Goal: Find specific page/section: Find specific page/section

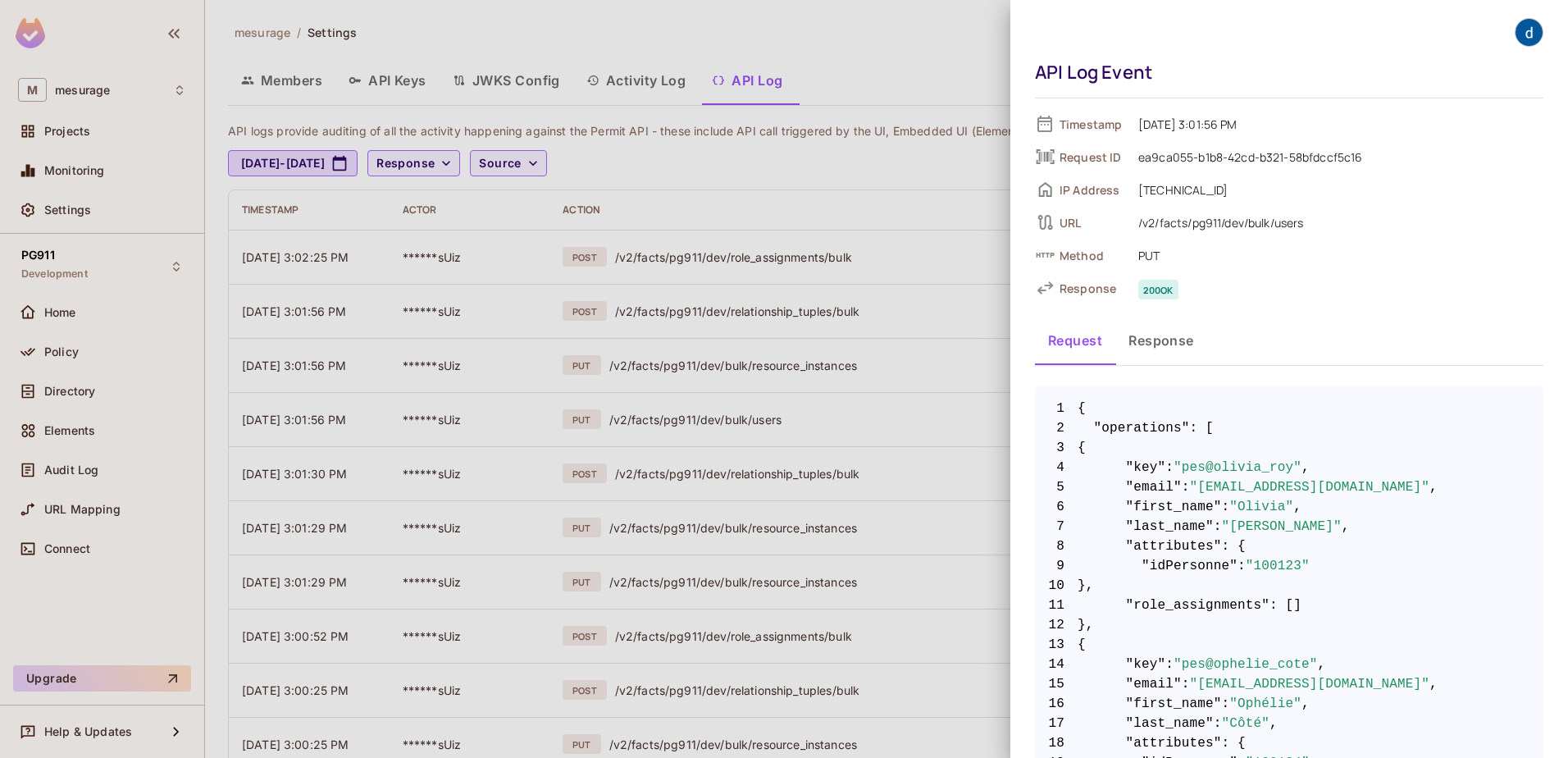
scroll to position [2789, 0]
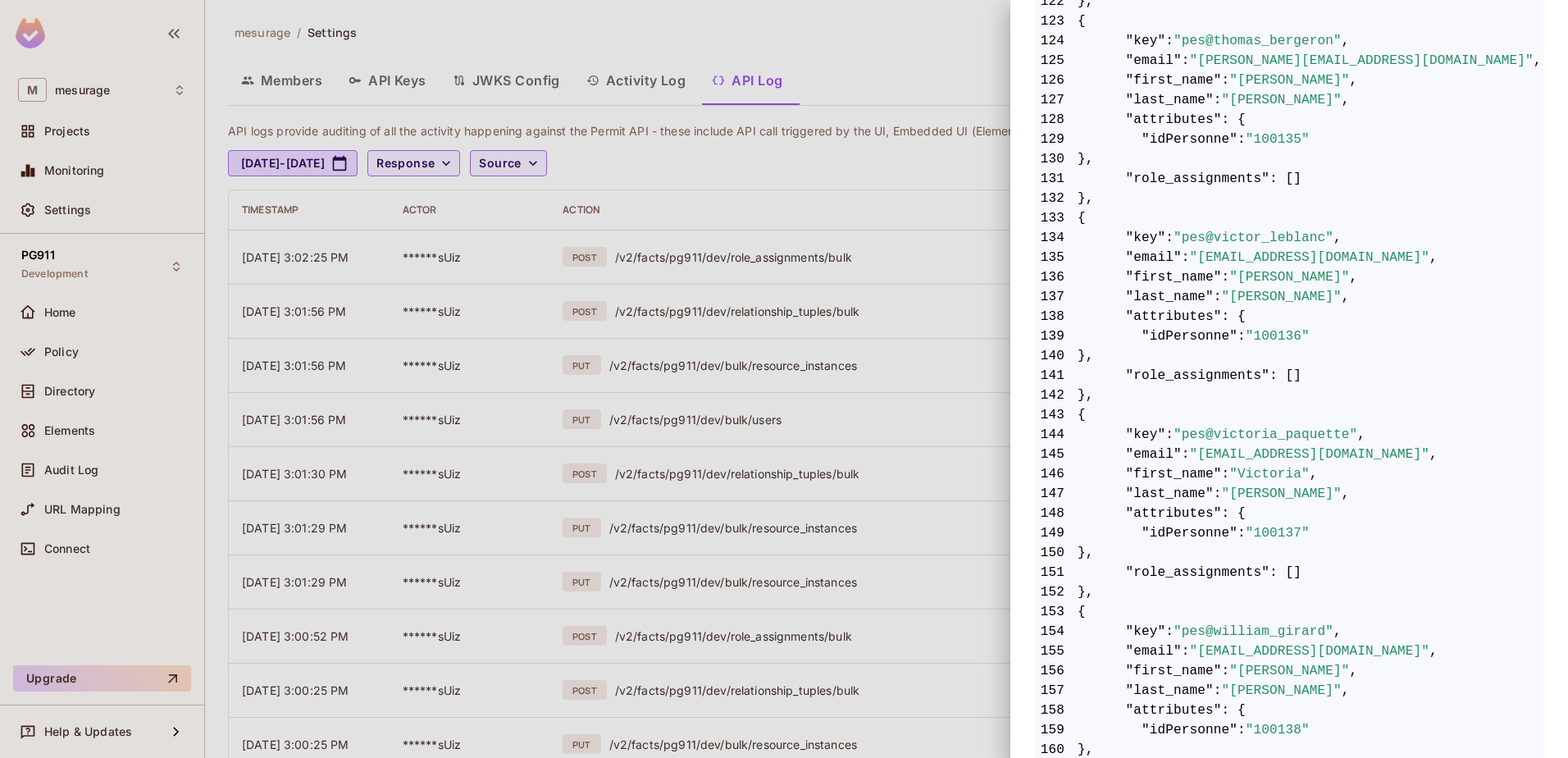
click at [687, 223] on div at bounding box center [784, 379] width 1568 height 758
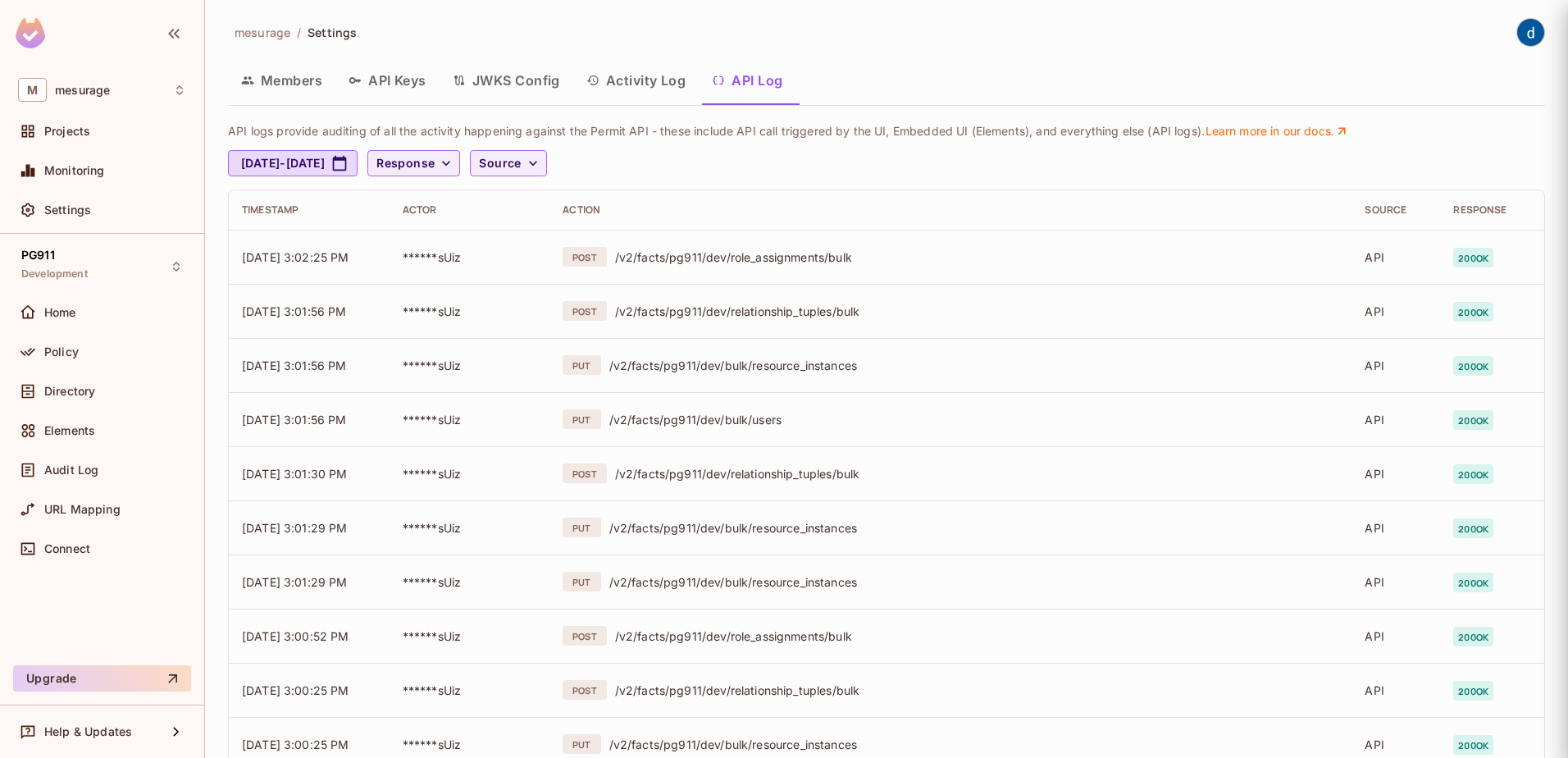
scroll to position [0, 0]
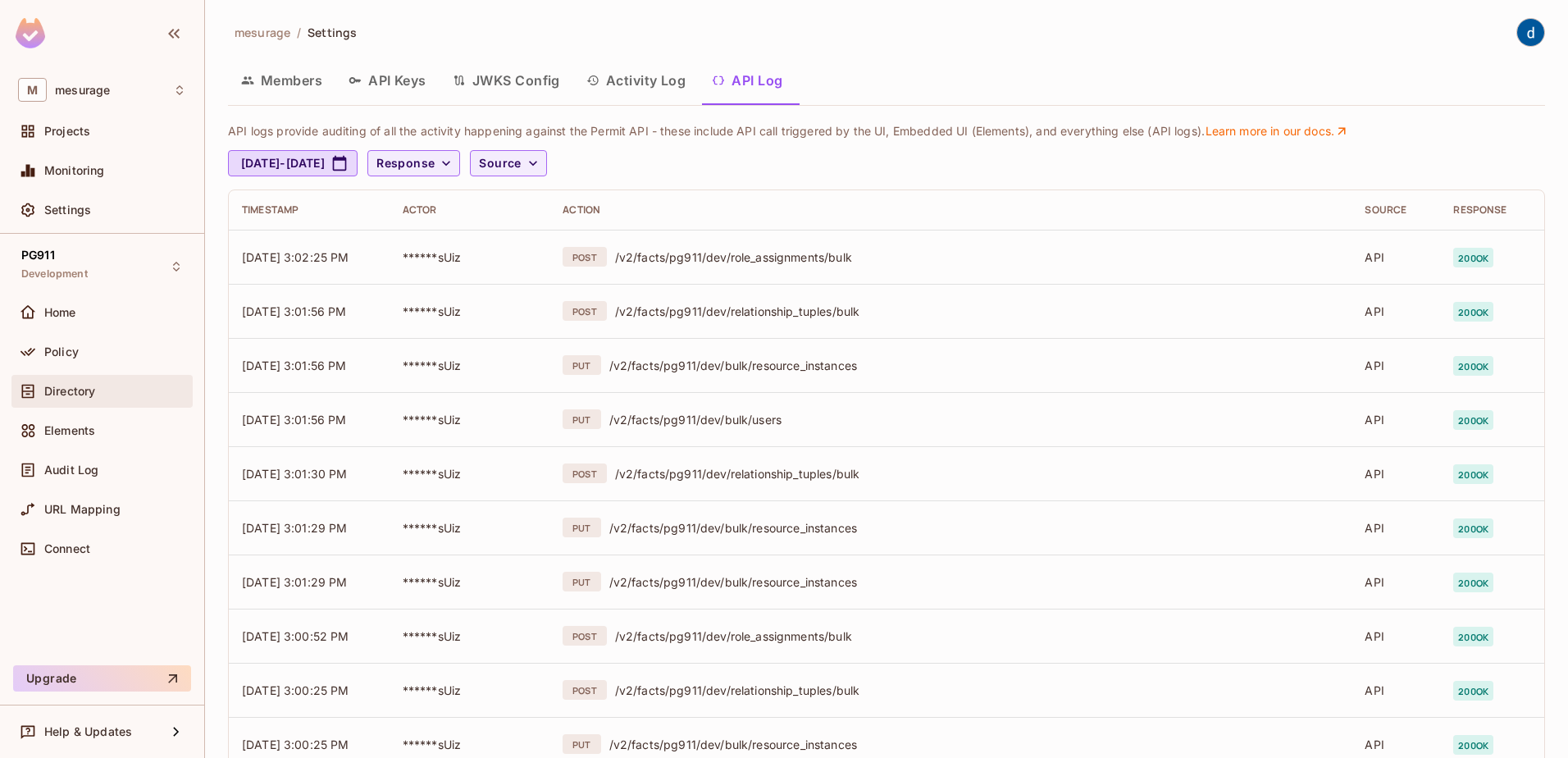
click at [63, 385] on span "Directory" at bounding box center [70, 391] width 51 height 13
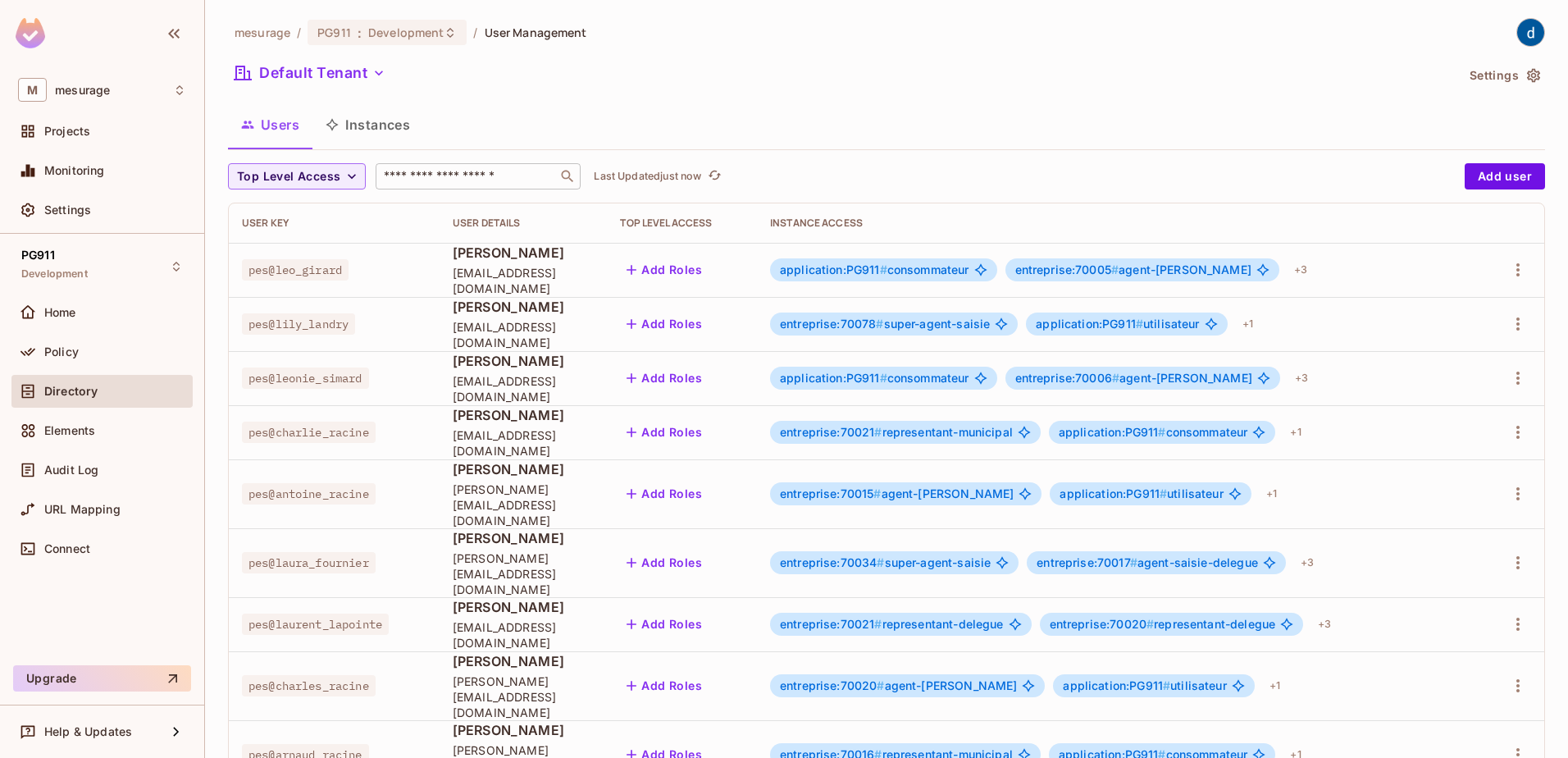
click at [441, 175] on input "text" at bounding box center [466, 176] width 172 height 17
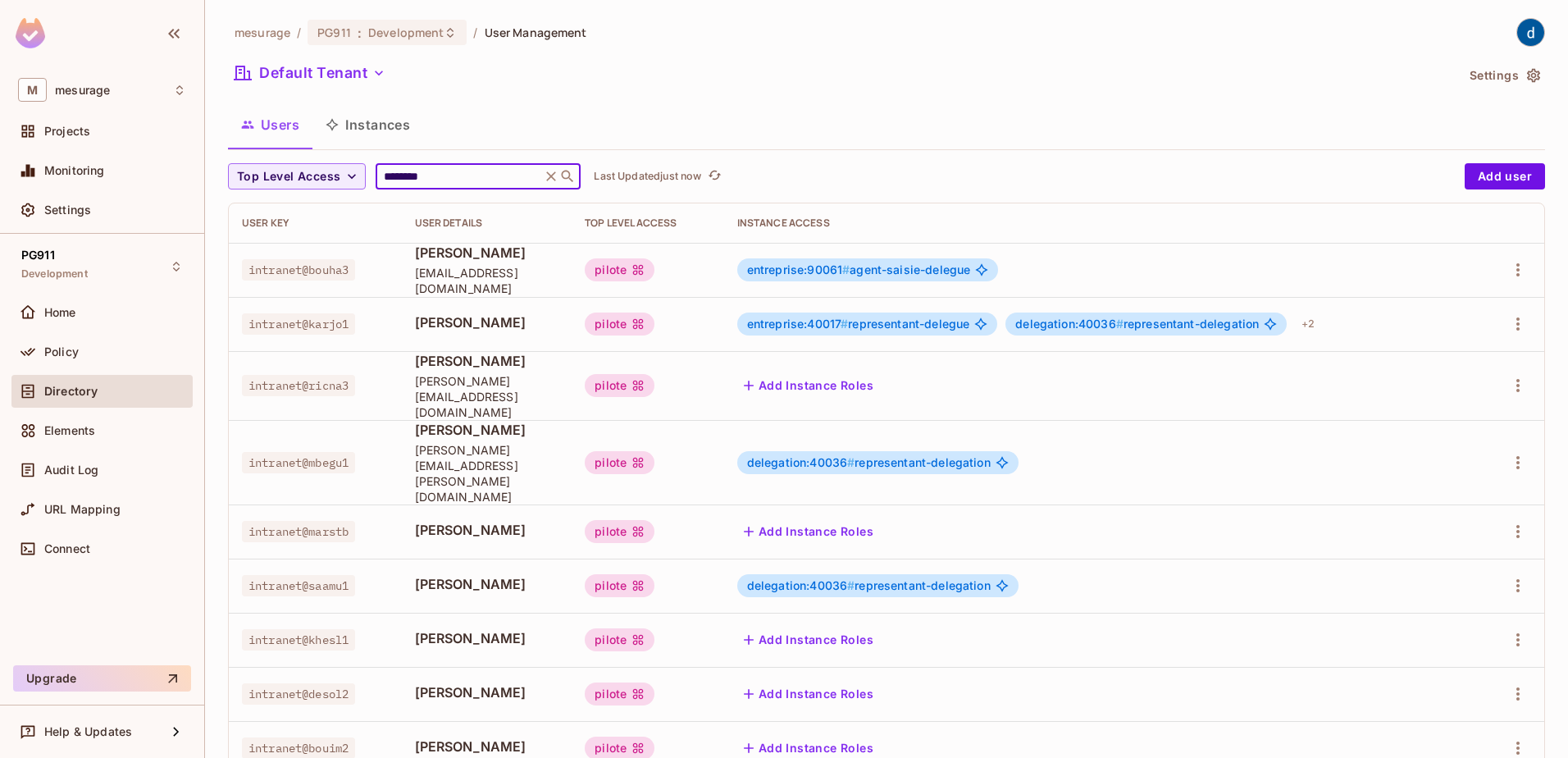
type input "********"
click at [446, 275] on span "[EMAIL_ADDRESS][DOMAIN_NAME]" at bounding box center [487, 281] width 144 height 31
click at [559, 274] on span "[EMAIL_ADDRESS][DOMAIN_NAME]" at bounding box center [487, 281] width 144 height 31
click at [71, 208] on span "Settings" at bounding box center [68, 209] width 47 height 13
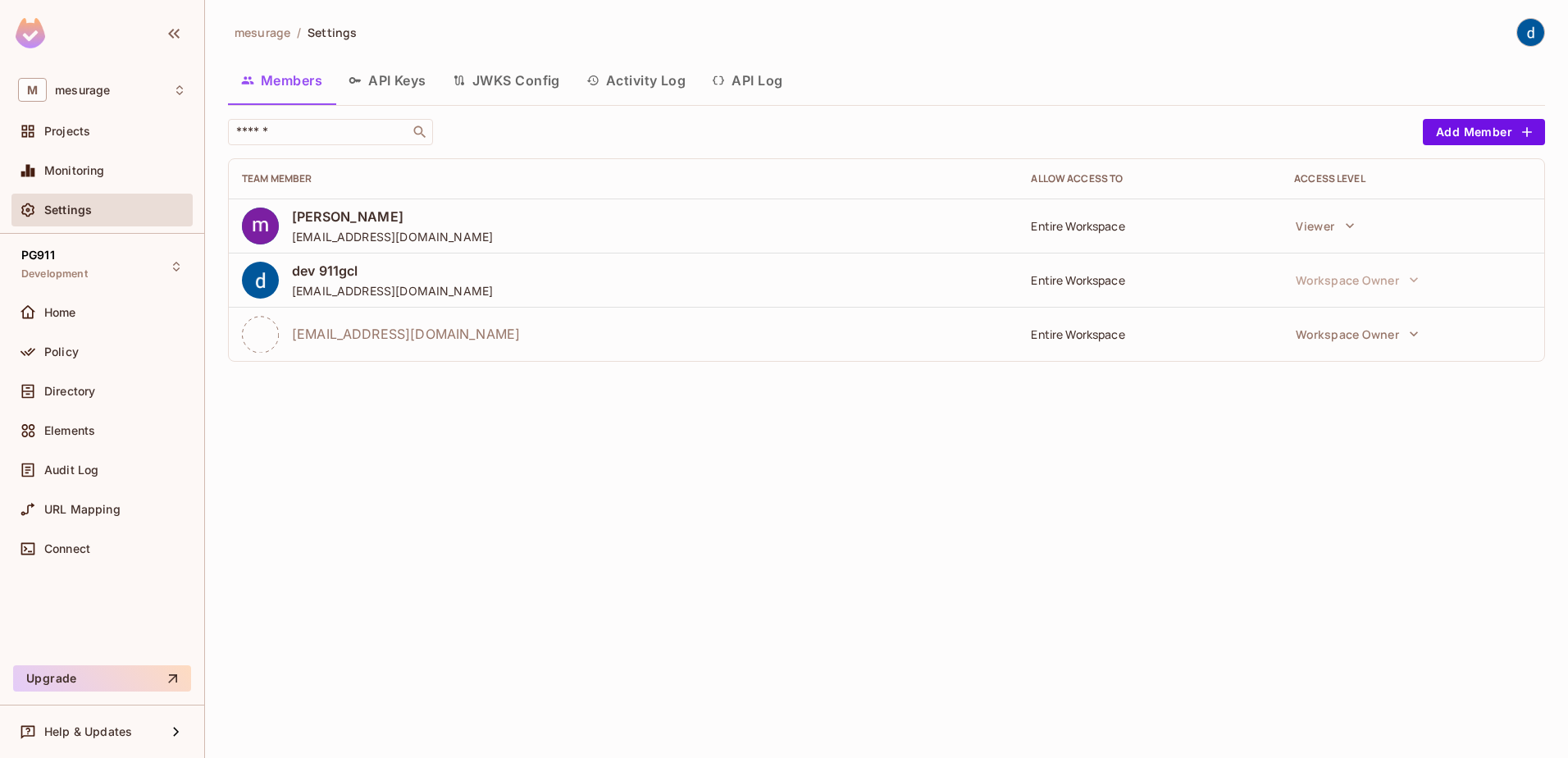
click at [766, 78] on button "API Log" at bounding box center [747, 80] width 97 height 41
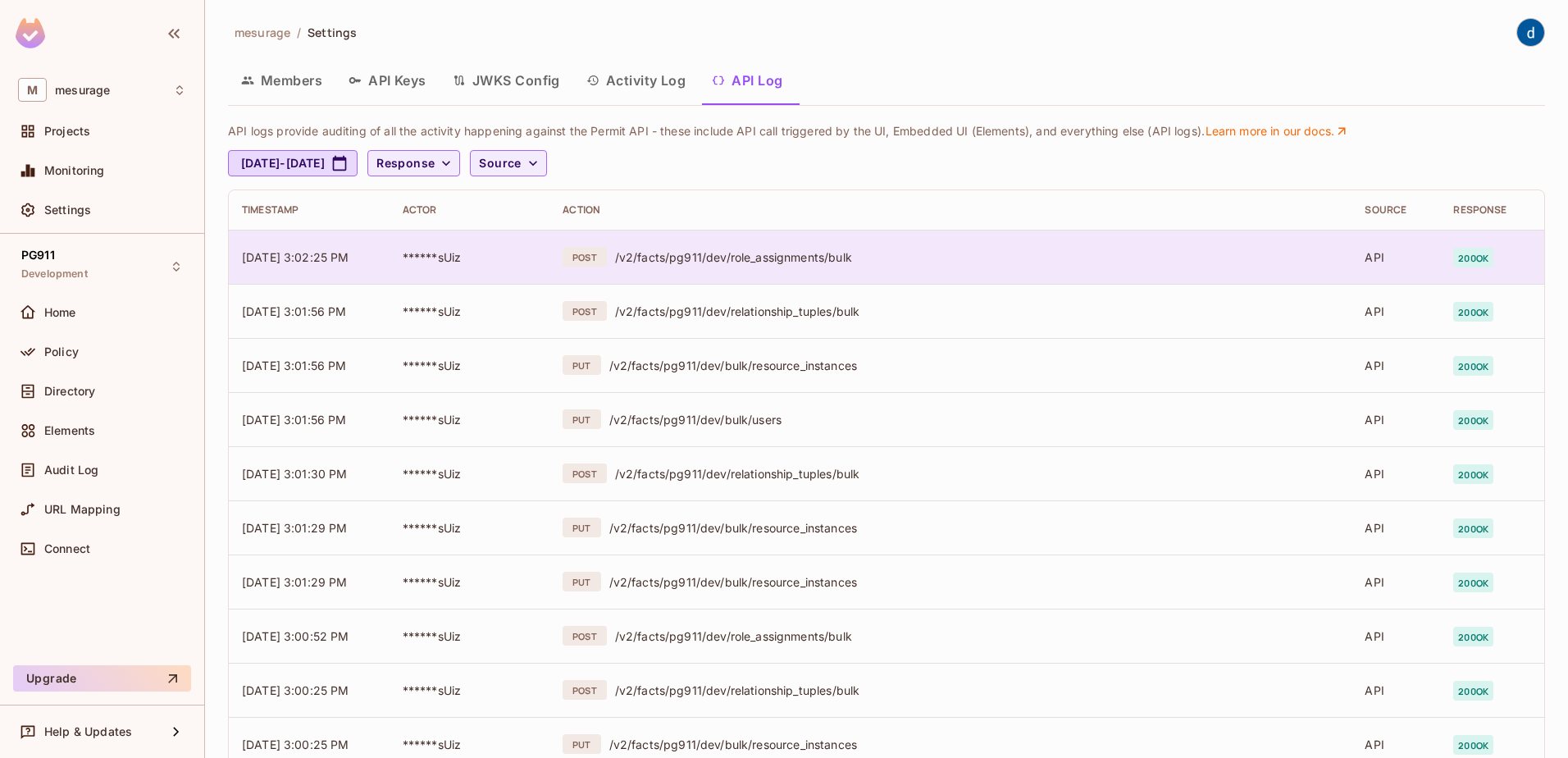
click at [1139, 249] on div "/v2/facts/pg911/dev/role_assignments/bulk" at bounding box center [977, 257] width 724 height 16
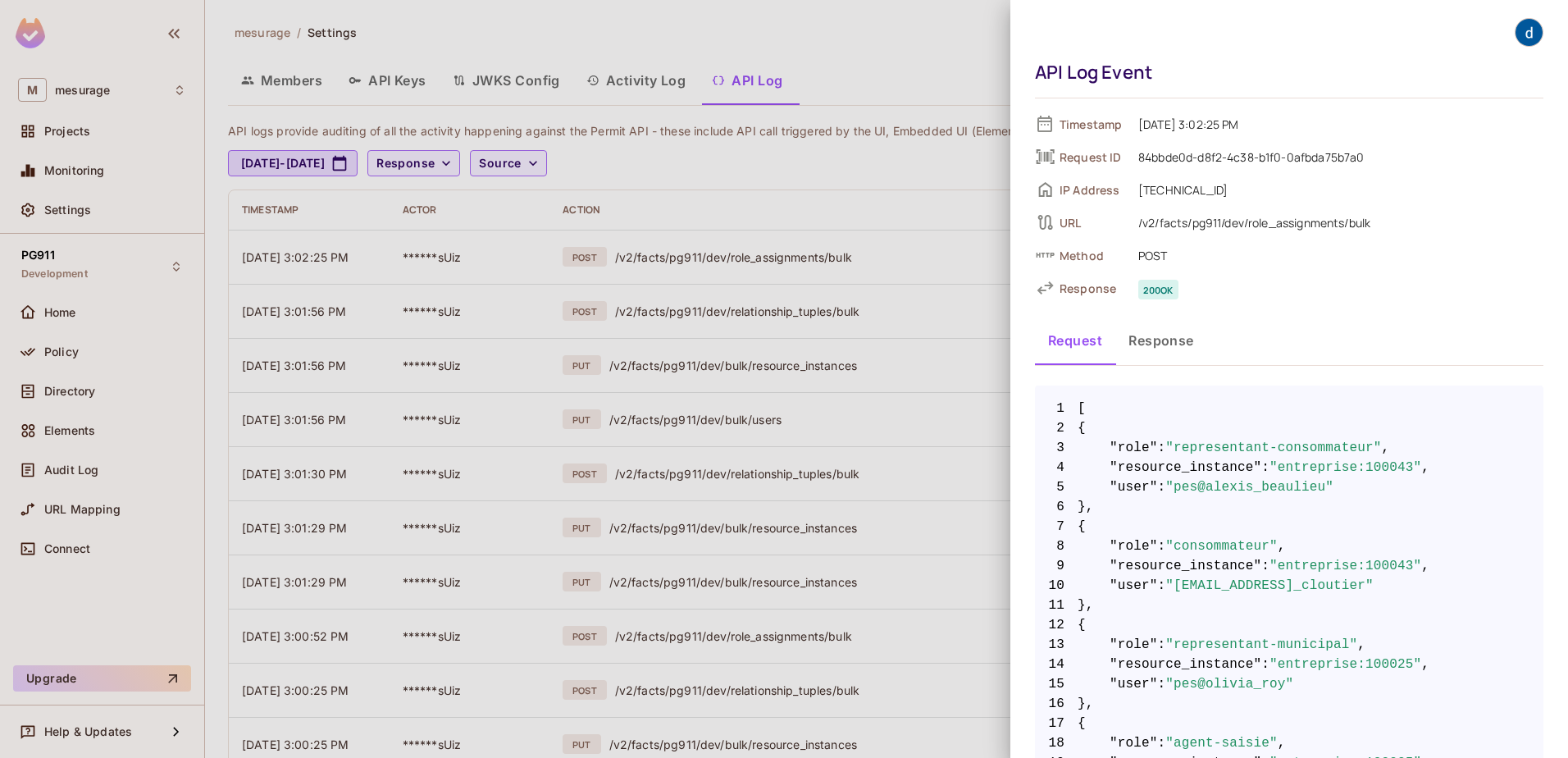
click at [621, 257] on div at bounding box center [784, 379] width 1568 height 758
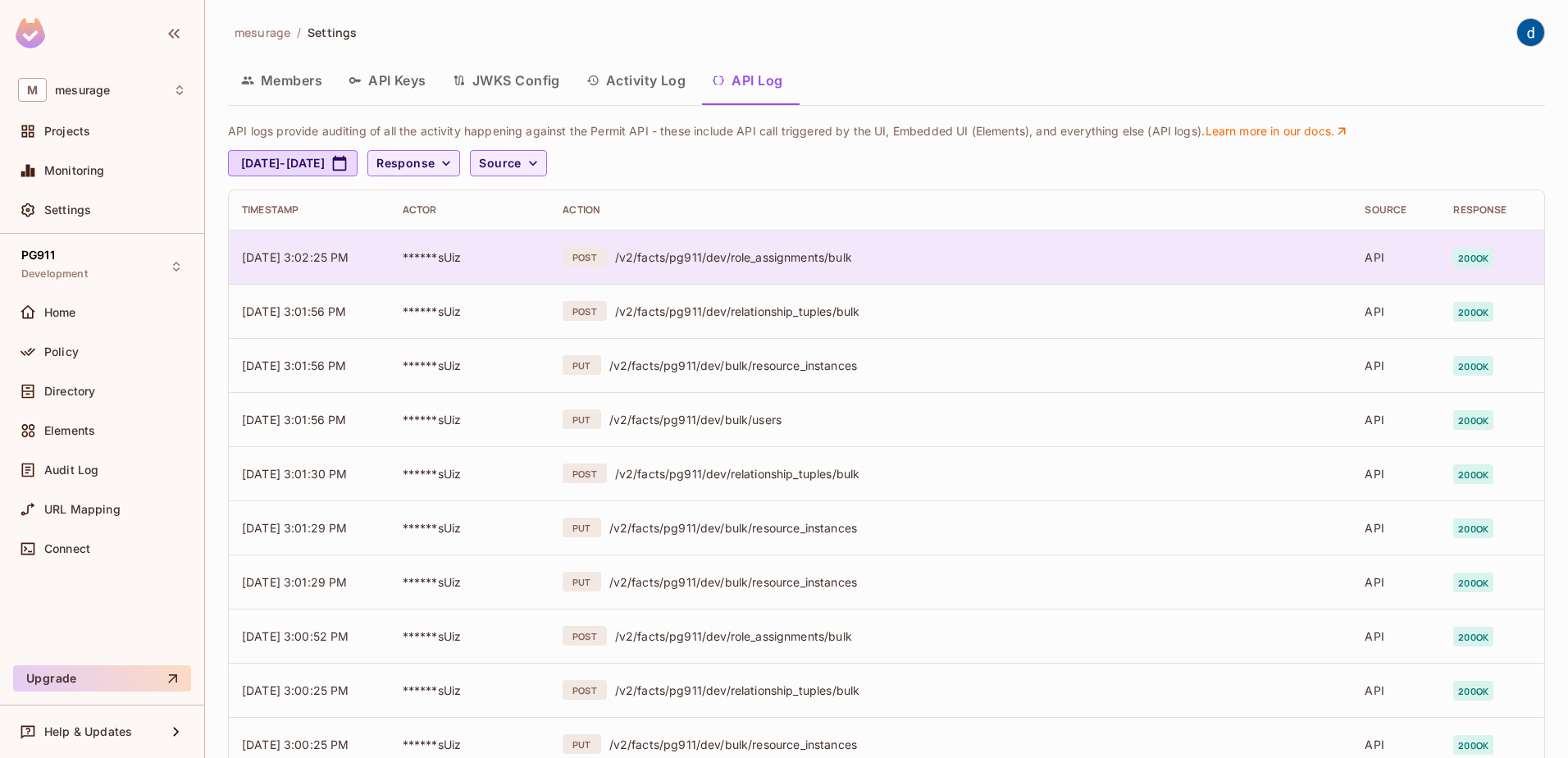
click at [618, 256] on div "/v2/facts/pg911/dev/role_assignments/bulk" at bounding box center [977, 257] width 724 height 16
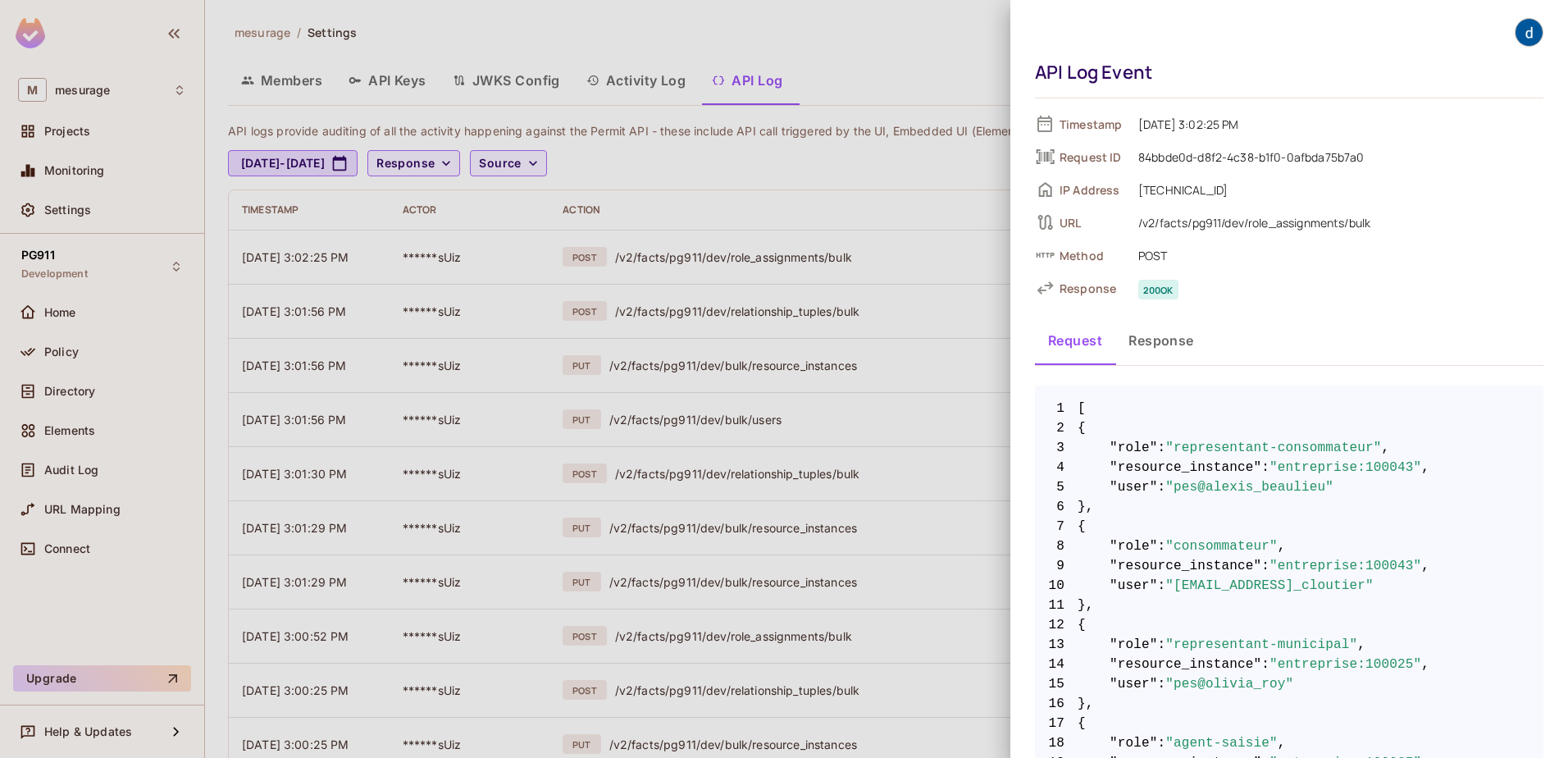
click at [656, 316] on div at bounding box center [784, 379] width 1568 height 758
